Goal: Find specific page/section: Find specific page/section

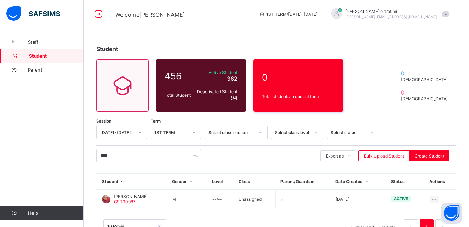
type input "****"
drag, startPoint x: 0, startPoint y: 0, endPoint x: 117, endPoint y: 211, distance: 241.6
click at [117, 211] on div "10 Rows Displaying 1 - 1 out of 1 1" at bounding box center [276, 222] width 360 height 35
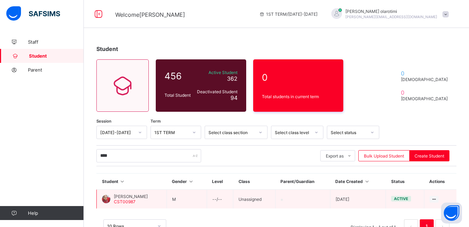
click at [121, 195] on span "[PERSON_NAME]" at bounding box center [131, 196] width 34 height 5
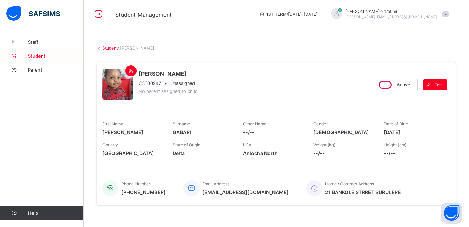
click at [43, 59] on link "Student" at bounding box center [42, 56] width 84 height 14
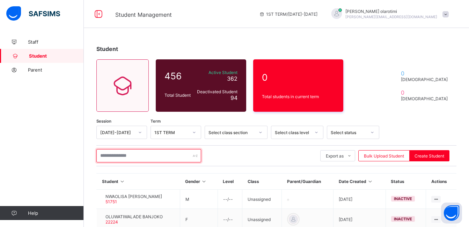
click at [114, 153] on input "text" at bounding box center [148, 155] width 105 height 13
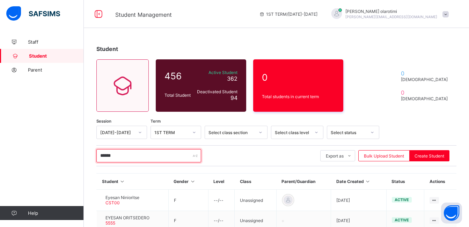
type input "******"
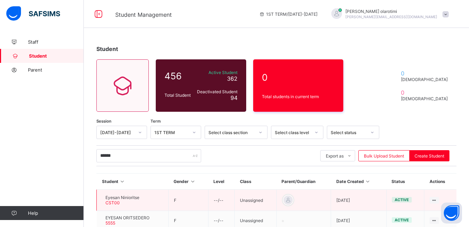
click at [139, 199] on span "Eyesan Ninioritse" at bounding box center [123, 197] width 34 height 5
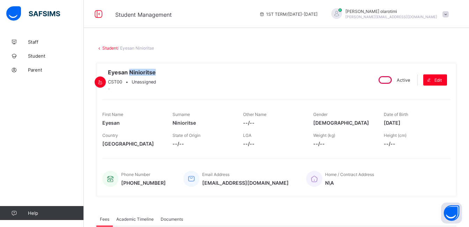
drag, startPoint x: 190, startPoint y: 75, endPoint x: 161, endPoint y: 77, distance: 29.1
click at [161, 77] on div "Eyesan Ninioritse CST00 • Unassigned" at bounding box center [234, 80] width 264 height 22
copy span "Ninioritse"
